Goal: Navigation & Orientation: Find specific page/section

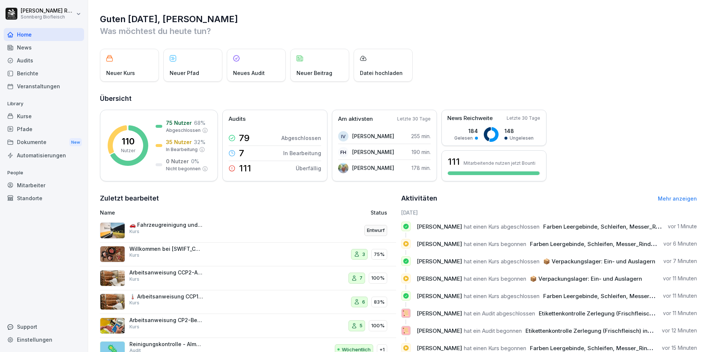
click at [671, 196] on link "Mehr anzeigen" at bounding box center [677, 198] width 39 height 6
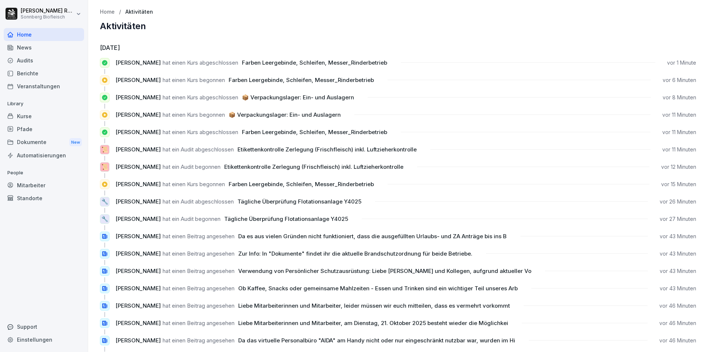
click at [36, 53] on div "News" at bounding box center [44, 47] width 80 height 13
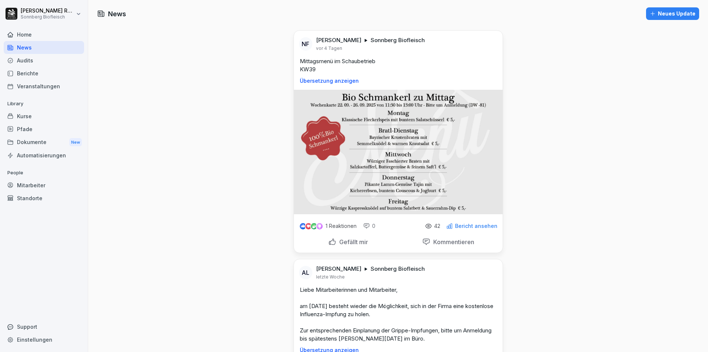
click at [10, 60] on icon at bounding box center [10, 60] width 5 height 5
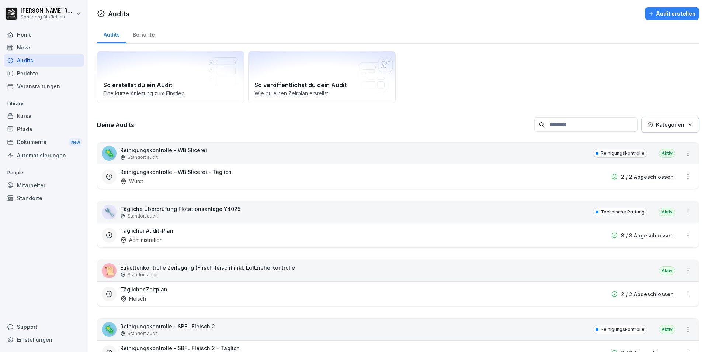
click at [35, 79] on div "Berichte" at bounding box center [44, 73] width 80 height 13
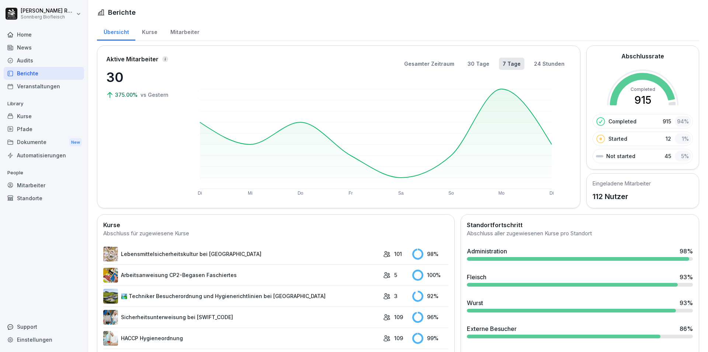
click at [23, 83] on div "Veranstaltungen" at bounding box center [44, 86] width 80 height 13
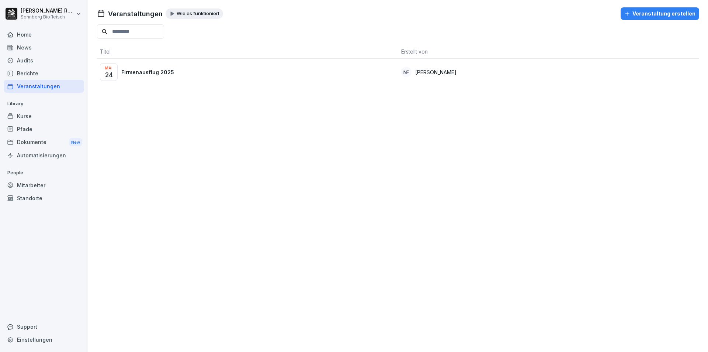
click at [33, 117] on div "Kurse" at bounding box center [44, 116] width 80 height 13
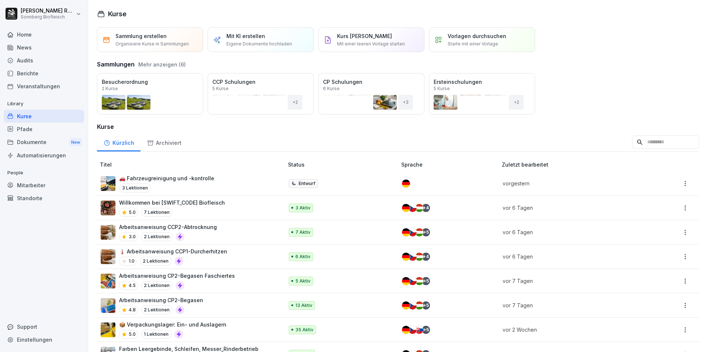
scroll to position [37, 0]
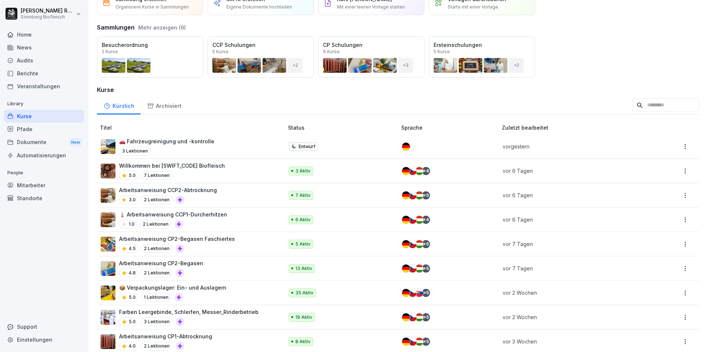
click at [31, 64] on div "Audits" at bounding box center [44, 60] width 80 height 13
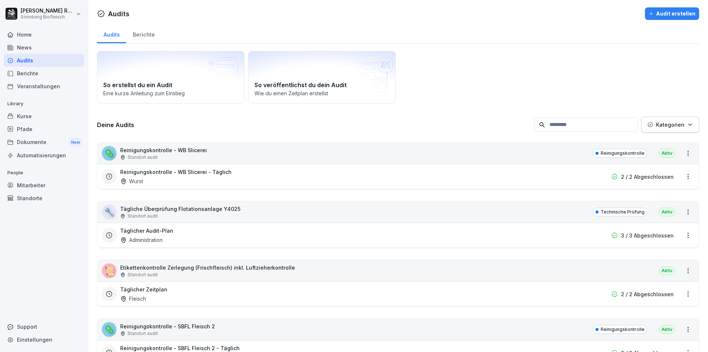
click at [557, 126] on input at bounding box center [585, 124] width 103 height 14
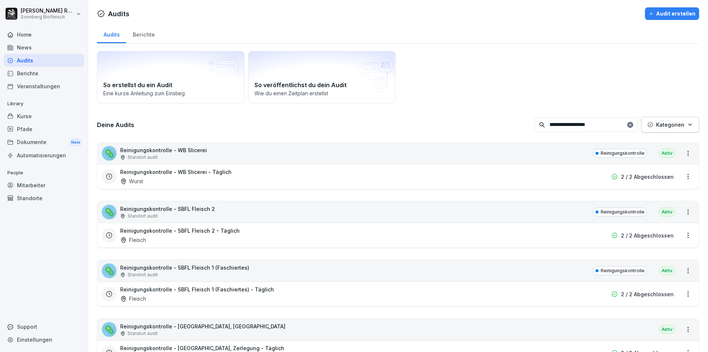
type input "**********"
click at [212, 167] on div "Reinigungskontrolle - WB Slicerei - Täglich Wurst 2 / 2 Abgeschlossen" at bounding box center [398, 176] width 602 height 25
click at [273, 170] on div "Reinigungskontrolle - WB Slicerei - Täglich Wurst" at bounding box center [350, 176] width 461 height 17
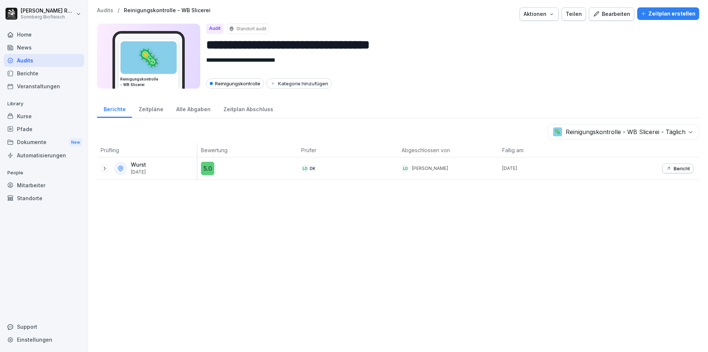
click at [674, 169] on p "Bericht" at bounding box center [682, 168] width 16 height 6
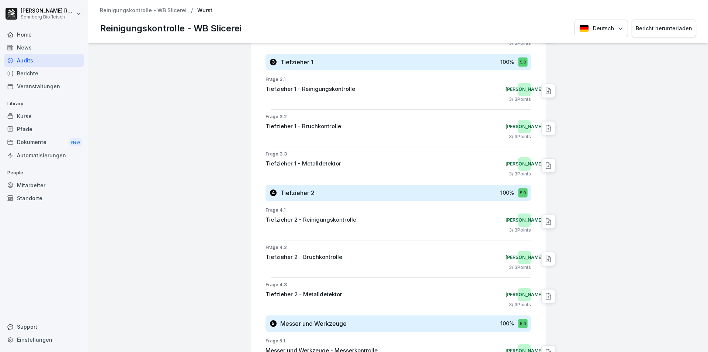
scroll to position [207, 0]
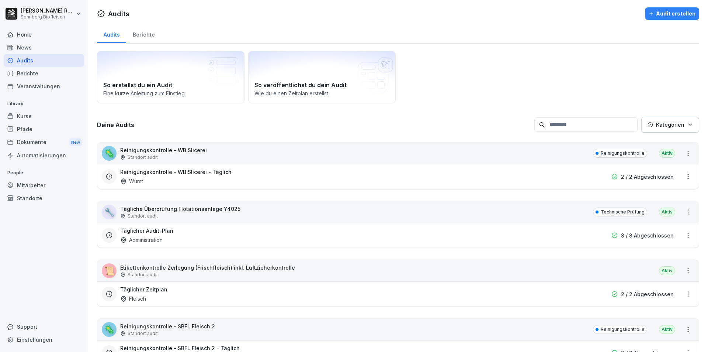
click at [555, 125] on input at bounding box center [585, 124] width 103 height 14
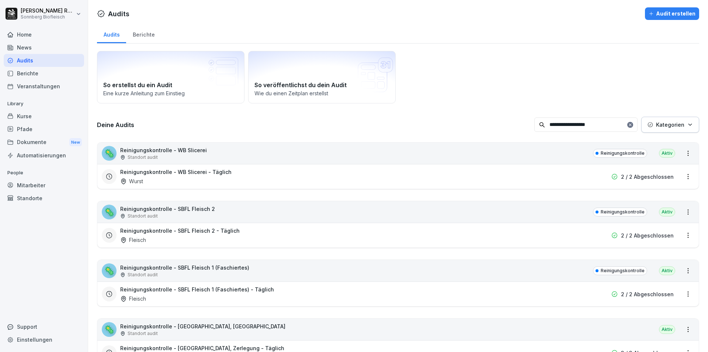
type input "**********"
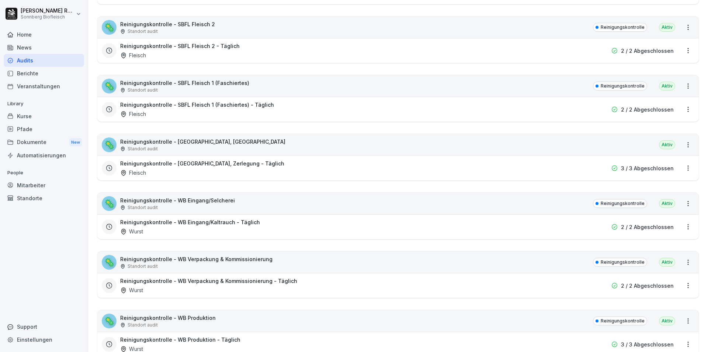
scroll to position [221, 0]
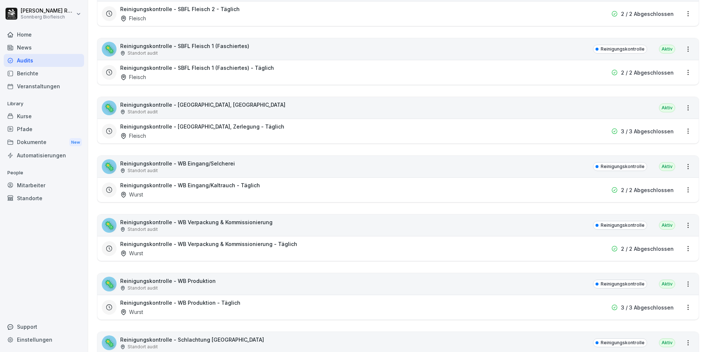
click at [190, 232] on div "Standort audit" at bounding box center [196, 229] width 152 height 7
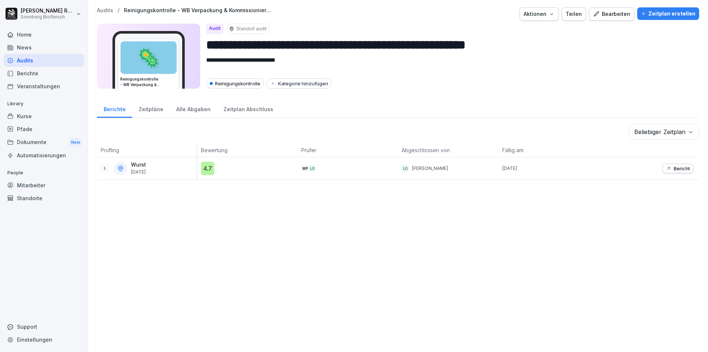
click at [687, 167] on button "Bericht" at bounding box center [677, 168] width 31 height 10
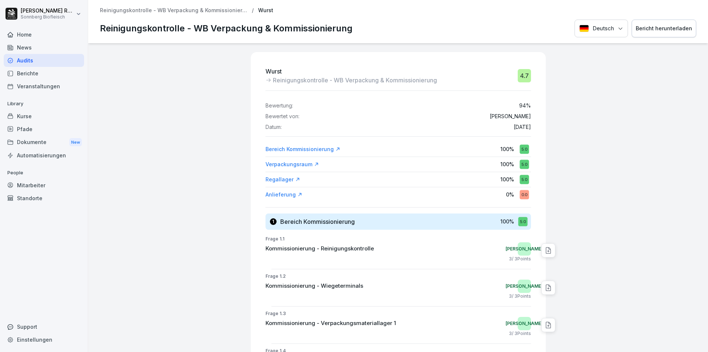
scroll to position [37, 0]
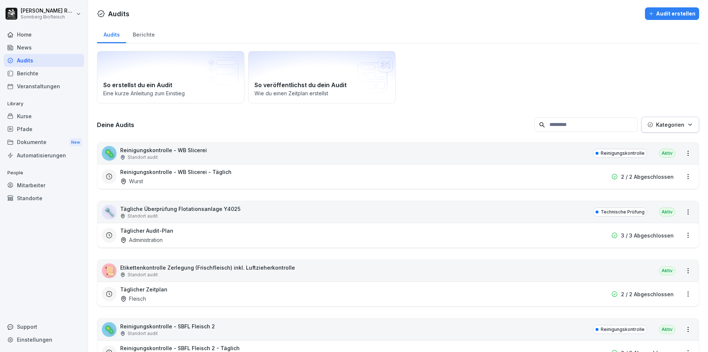
click at [555, 128] on input at bounding box center [585, 124] width 103 height 14
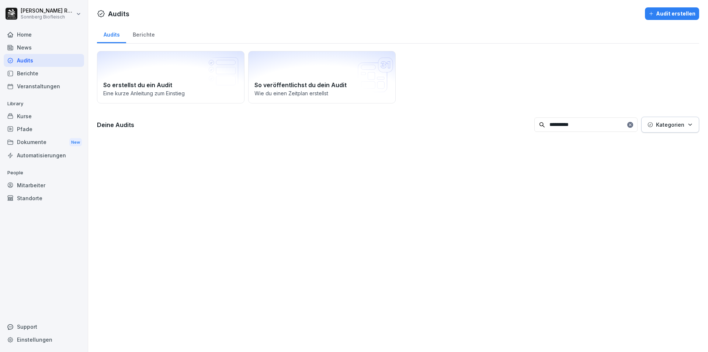
type input "**********"
click at [678, 126] on p "Kategorien" at bounding box center [670, 125] width 28 height 8
click at [628, 126] on icon at bounding box center [630, 124] width 4 height 4
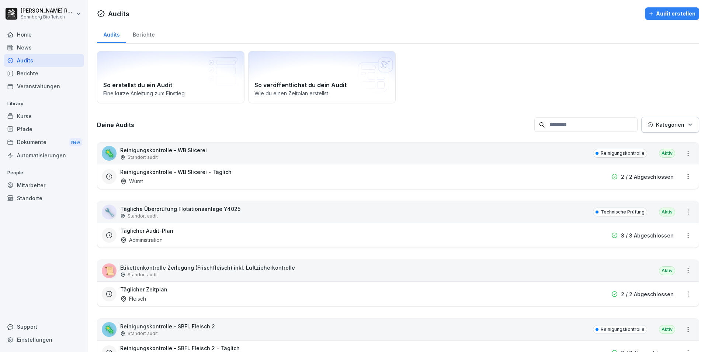
click at [138, 33] on div "Berichte" at bounding box center [143, 33] width 35 height 19
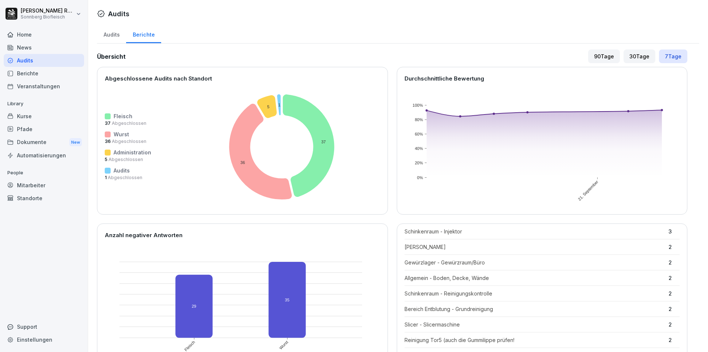
click at [156, 37] on div "Berichte" at bounding box center [143, 33] width 35 height 19
click at [599, 52] on div "90 Tage" at bounding box center [604, 56] width 32 height 14
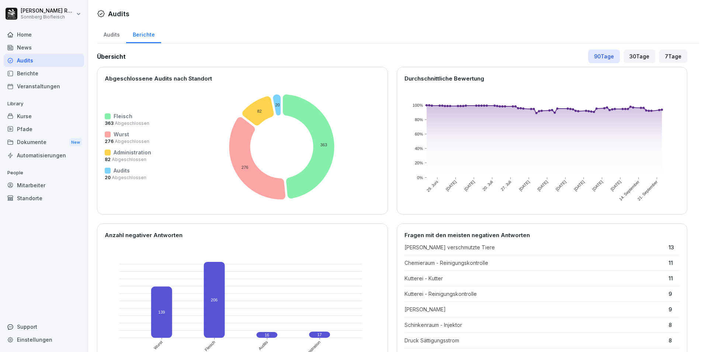
click at [105, 29] on div "Audits" at bounding box center [111, 33] width 29 height 19
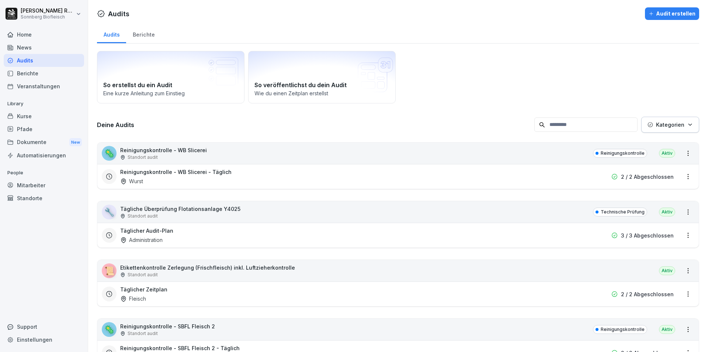
click at [677, 125] on p "Kategorien" at bounding box center [670, 125] width 28 height 8
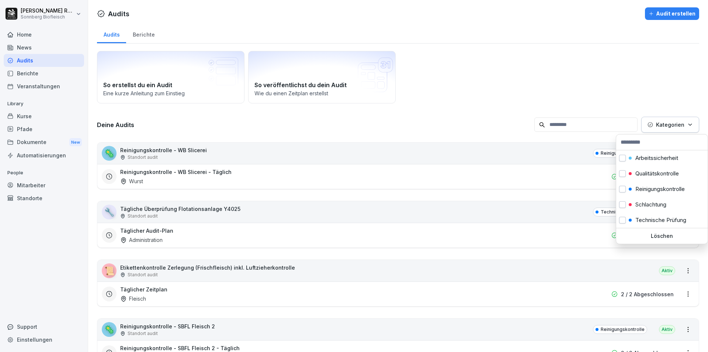
click at [677, 125] on p "Kategorien" at bounding box center [670, 125] width 28 height 8
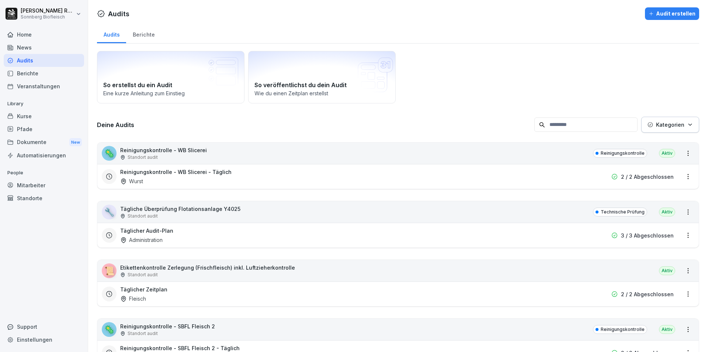
click at [13, 69] on div "Berichte" at bounding box center [44, 73] width 80 height 13
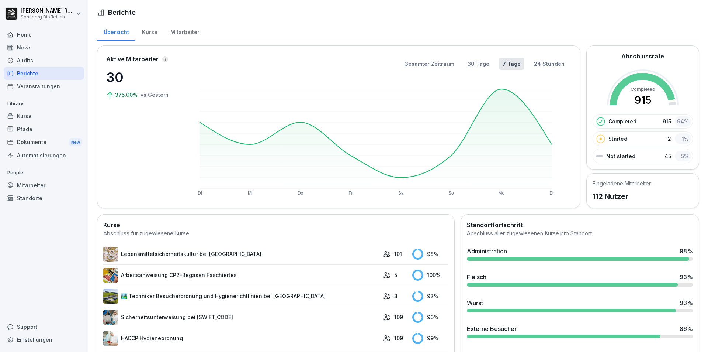
click at [41, 182] on div "Mitarbeiter" at bounding box center [44, 185] width 80 height 13
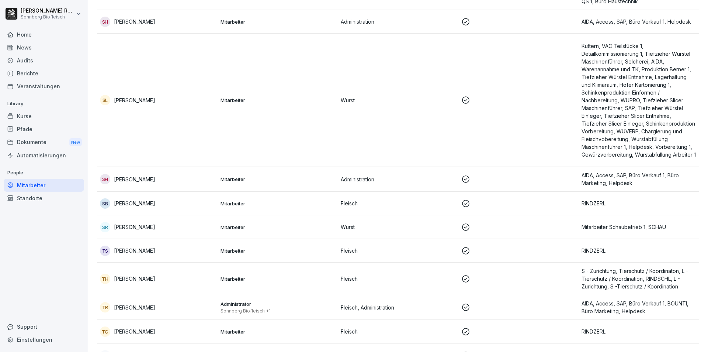
scroll to position [3320, 0]
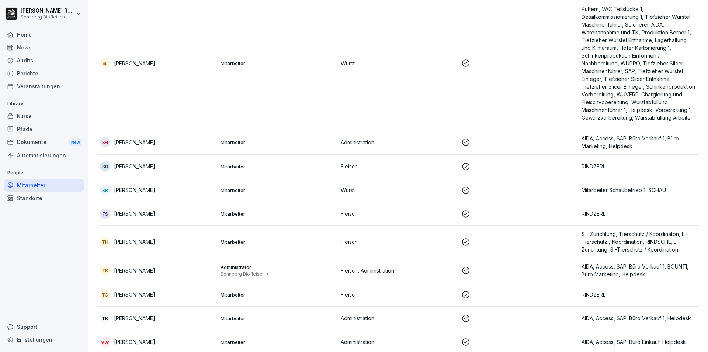
click at [600, 242] on p "S - Zurichtung, Tierschutz / Koordinaton, L - Tierschutz / Koordination, RINDSC…" at bounding box center [639, 241] width 115 height 23
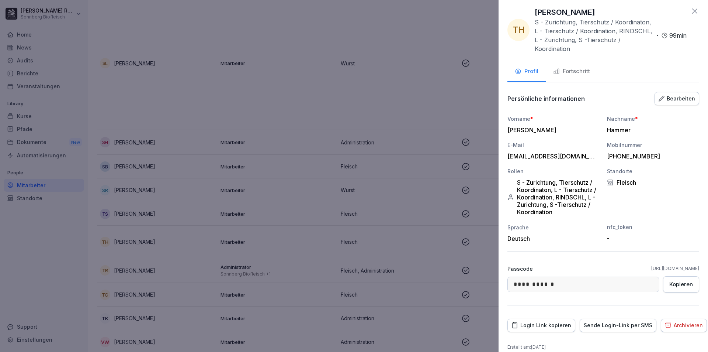
scroll to position [0, 0]
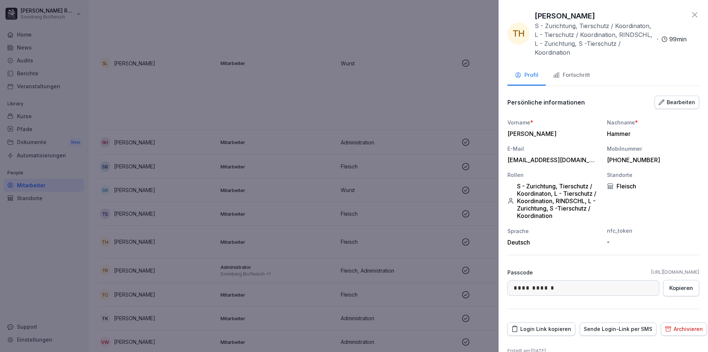
click at [692, 15] on icon at bounding box center [694, 14] width 9 height 9
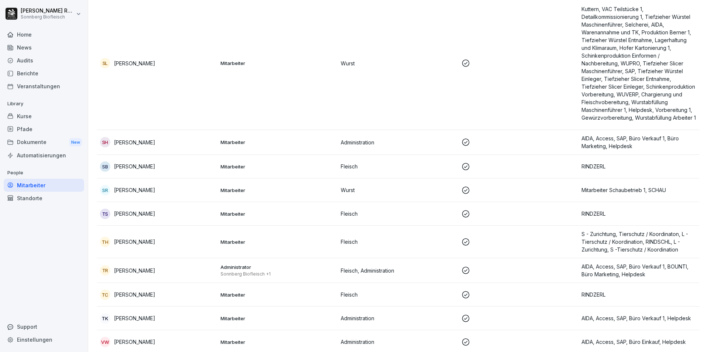
scroll to position [3357, 0]
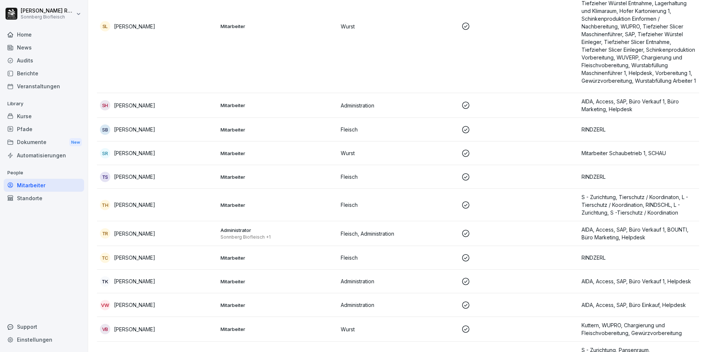
click at [633, 230] on p "AIDA, Access, SAP, Büro Verkauf 1, BOUNTI, Büro Marketing, Helpdesk" at bounding box center [639, 232] width 115 height 15
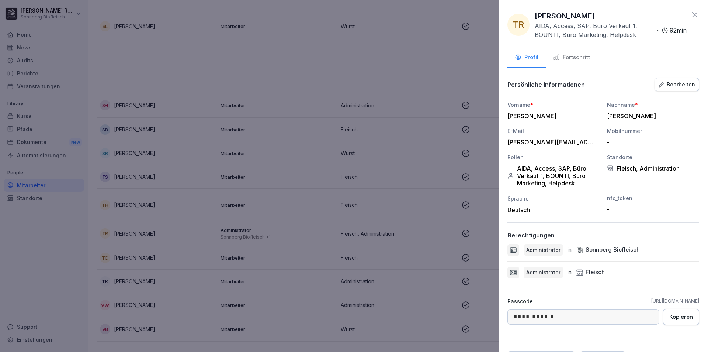
click at [692, 14] on icon at bounding box center [694, 14] width 5 height 5
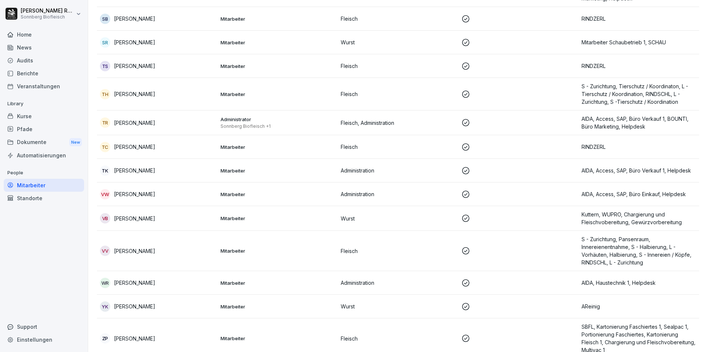
scroll to position [3533, 0]
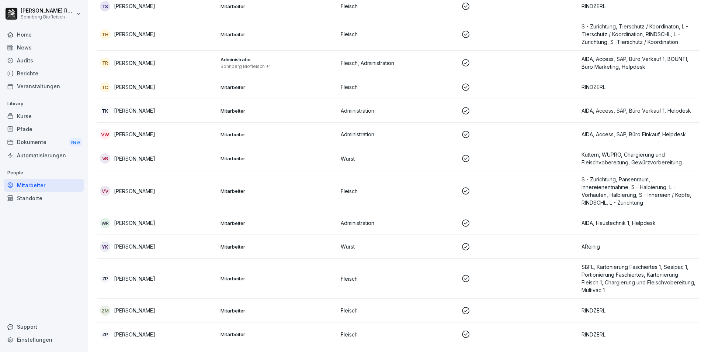
click at [617, 219] on p "AIDA, Haustechnik 1, Helpdesk" at bounding box center [639, 223] width 115 height 8
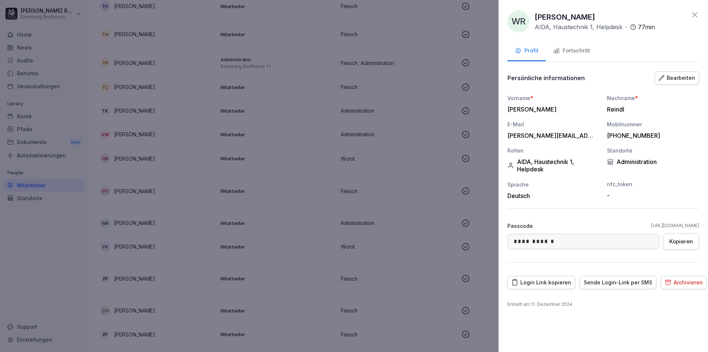
click at [694, 15] on icon at bounding box center [694, 14] width 9 height 9
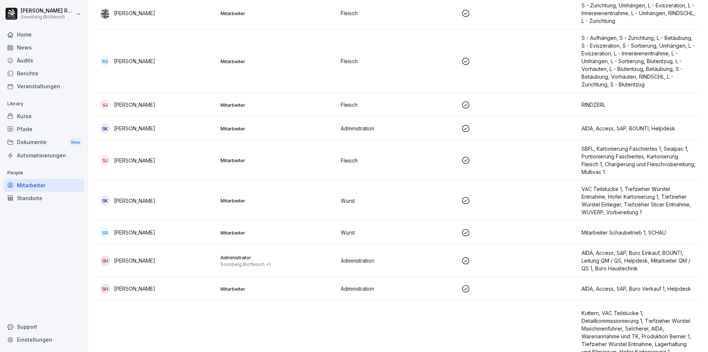
scroll to position [2942, 0]
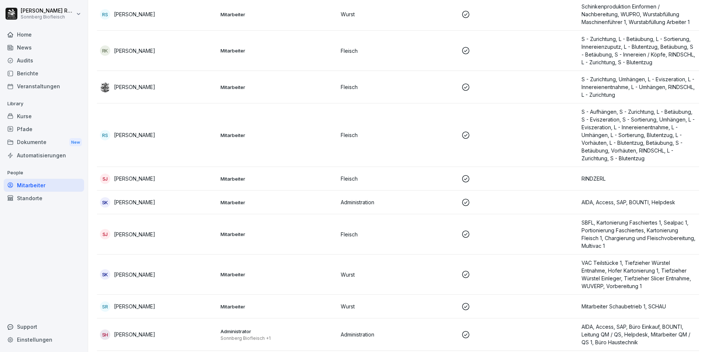
click at [636, 121] on p "S - Aufhängen, S - Zurichtung, L - Betäubung, S - Eviszeration, S - Sortierung,…" at bounding box center [639, 135] width 115 height 54
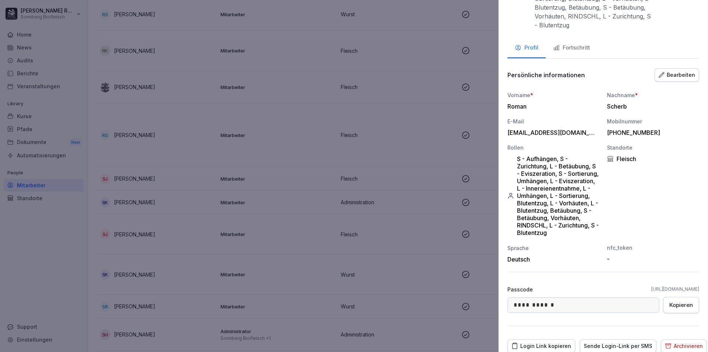
scroll to position [0, 0]
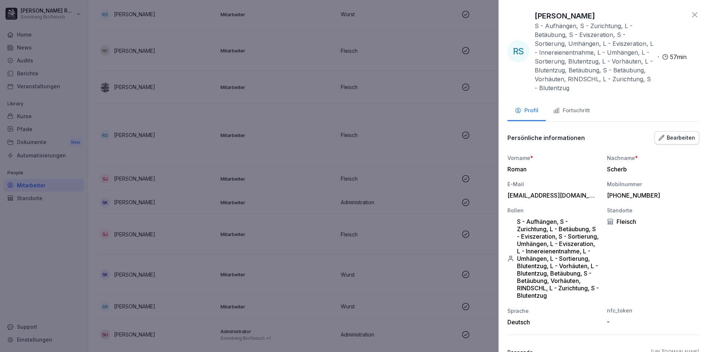
click at [691, 17] on icon at bounding box center [694, 14] width 9 height 9
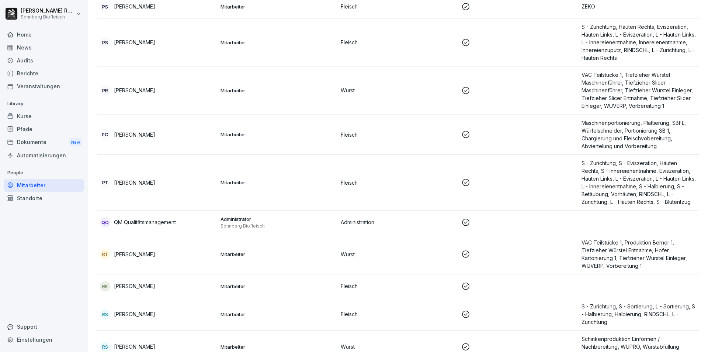
scroll to position [2684, 0]
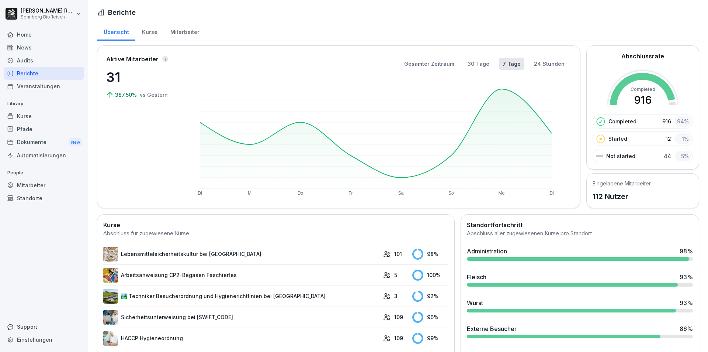
click at [23, 37] on div "Home" at bounding box center [44, 34] width 80 height 13
